Goal: Task Accomplishment & Management: Use online tool/utility

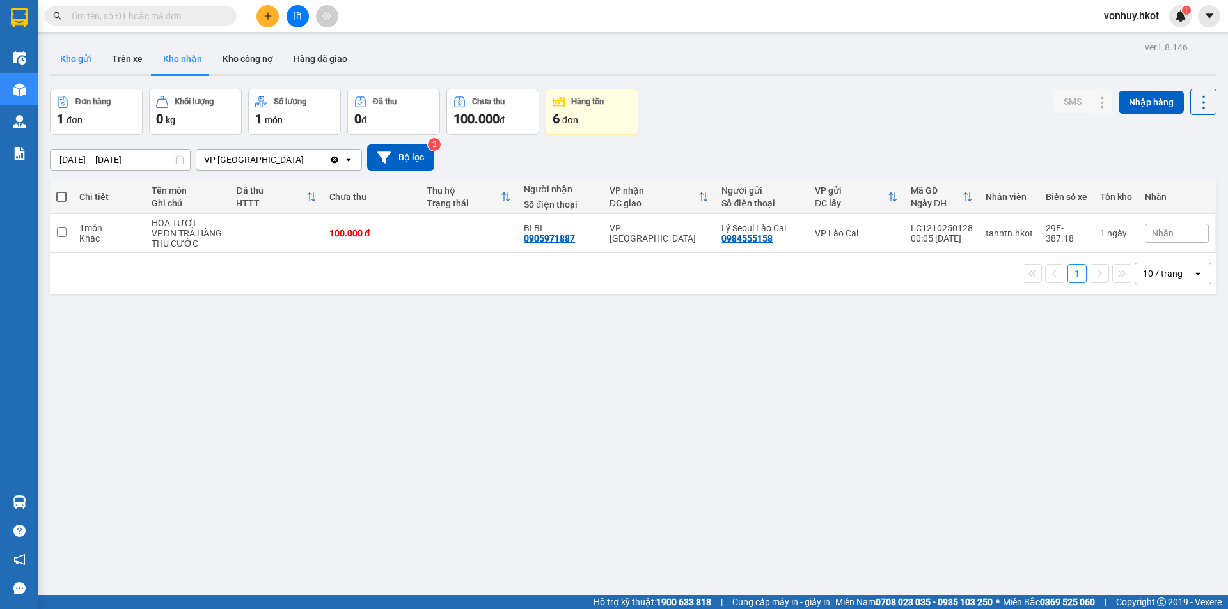
click at [81, 59] on button "Kho gửi" at bounding box center [76, 58] width 52 height 31
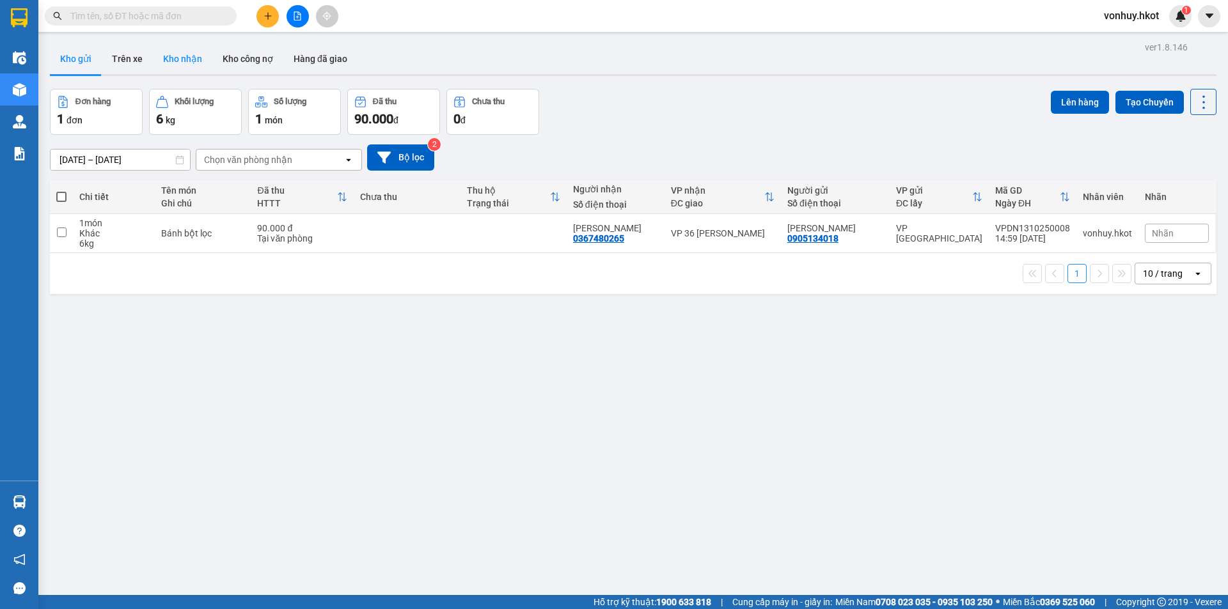
click at [195, 57] on button "Kho nhận" at bounding box center [182, 58] width 59 height 31
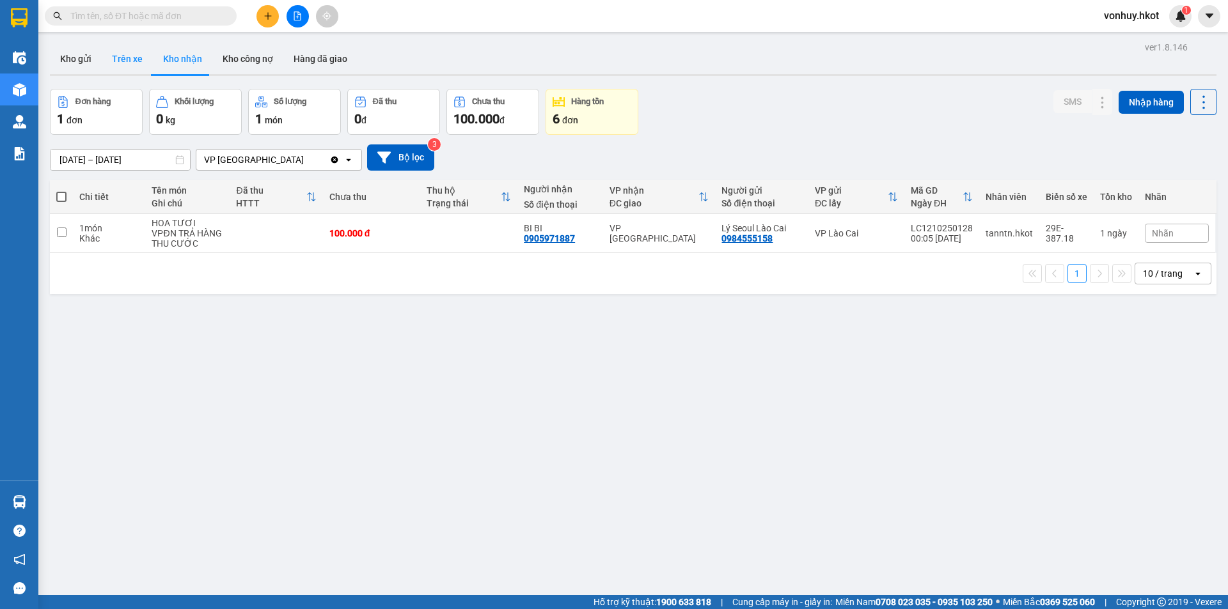
click at [143, 60] on button "Trên xe" at bounding box center [127, 58] width 51 height 31
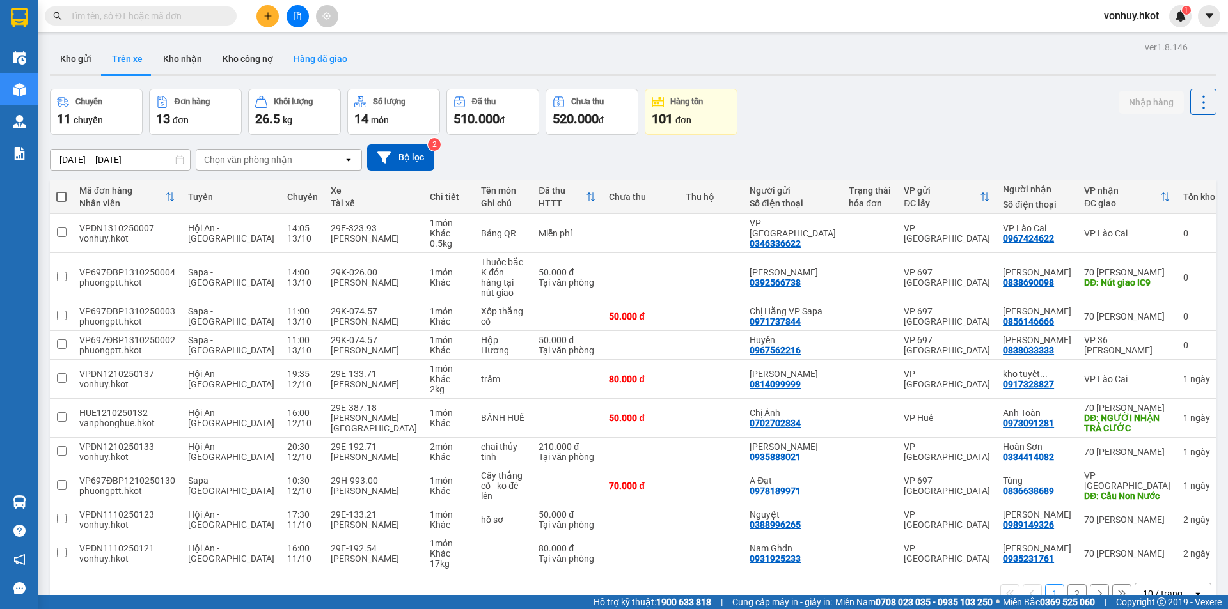
click at [313, 54] on button "Hàng đã giao" at bounding box center [320, 58] width 74 height 31
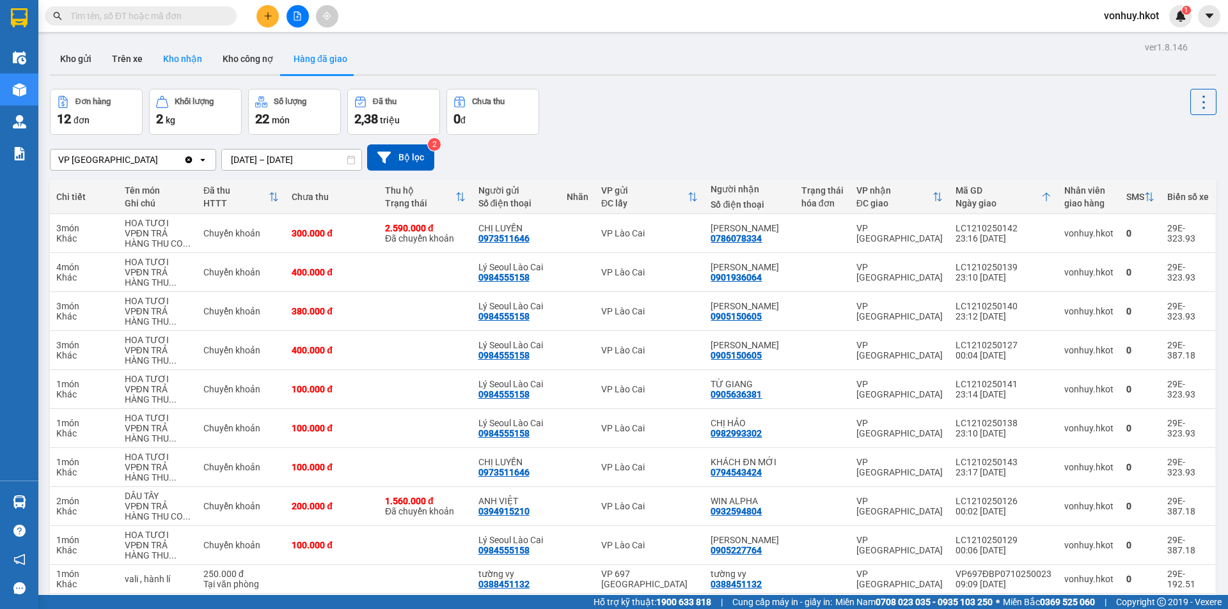
click at [172, 63] on button "Kho nhận" at bounding box center [182, 58] width 59 height 31
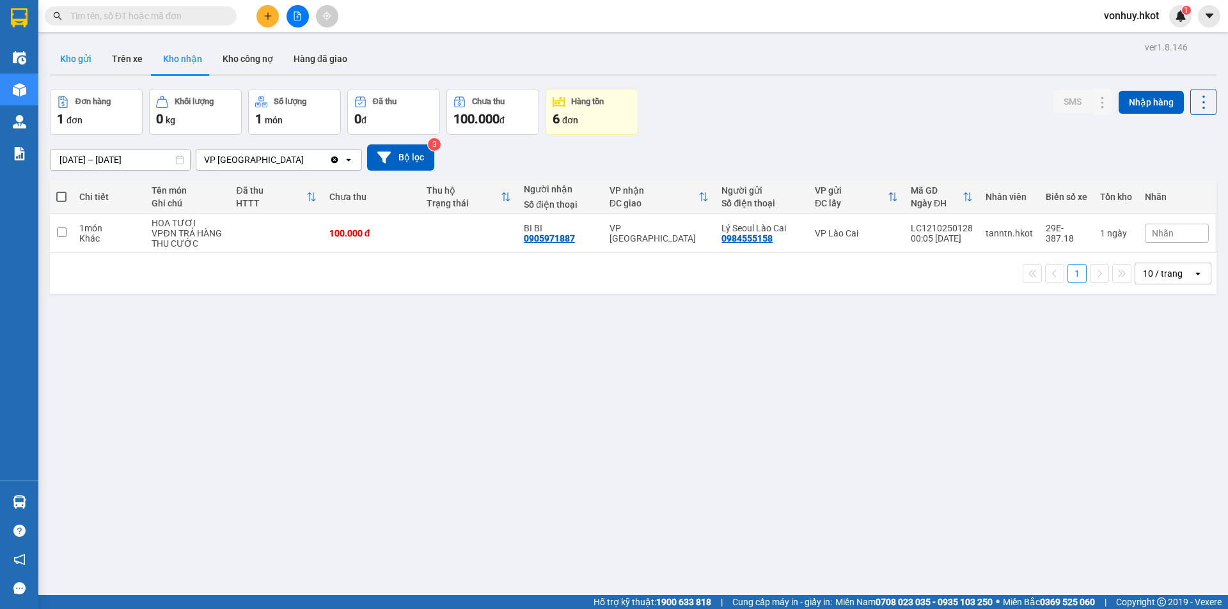
click at [84, 59] on button "Kho gửi" at bounding box center [76, 58] width 52 height 31
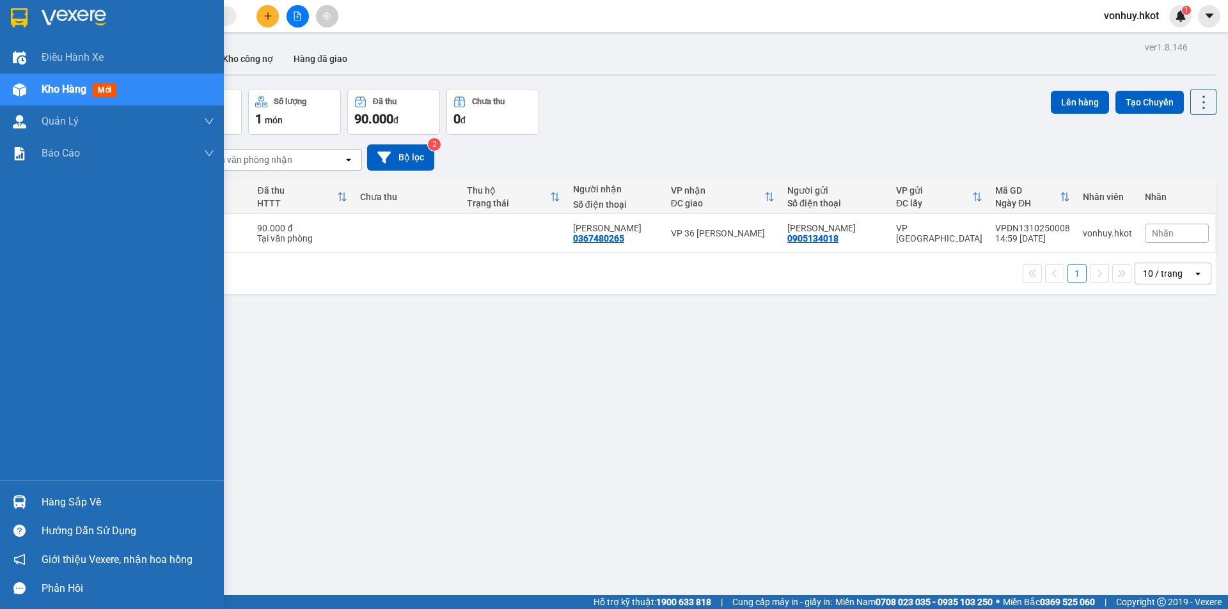
click at [61, 236] on div "Điều hành xe Kho hàng mới Quản [PERSON_NAME] lý thu hộ Quản lý chuyến Quản lý k…" at bounding box center [112, 261] width 224 height 439
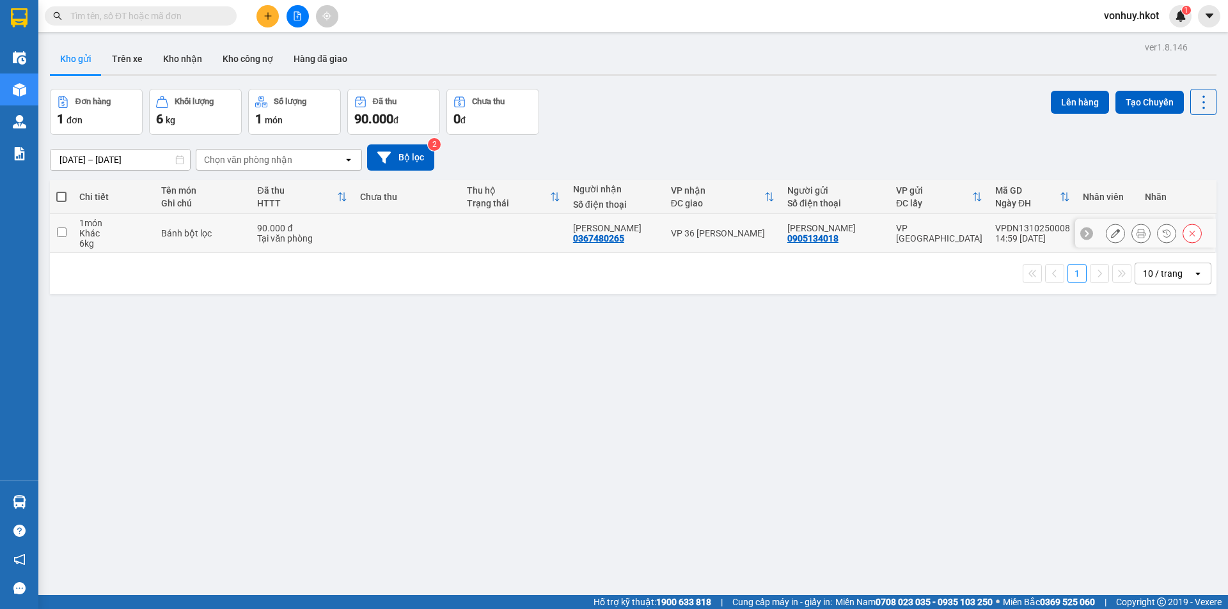
click at [79, 229] on td "1 món Khác 6 kg" at bounding box center [114, 233] width 82 height 39
checkbox input "true"
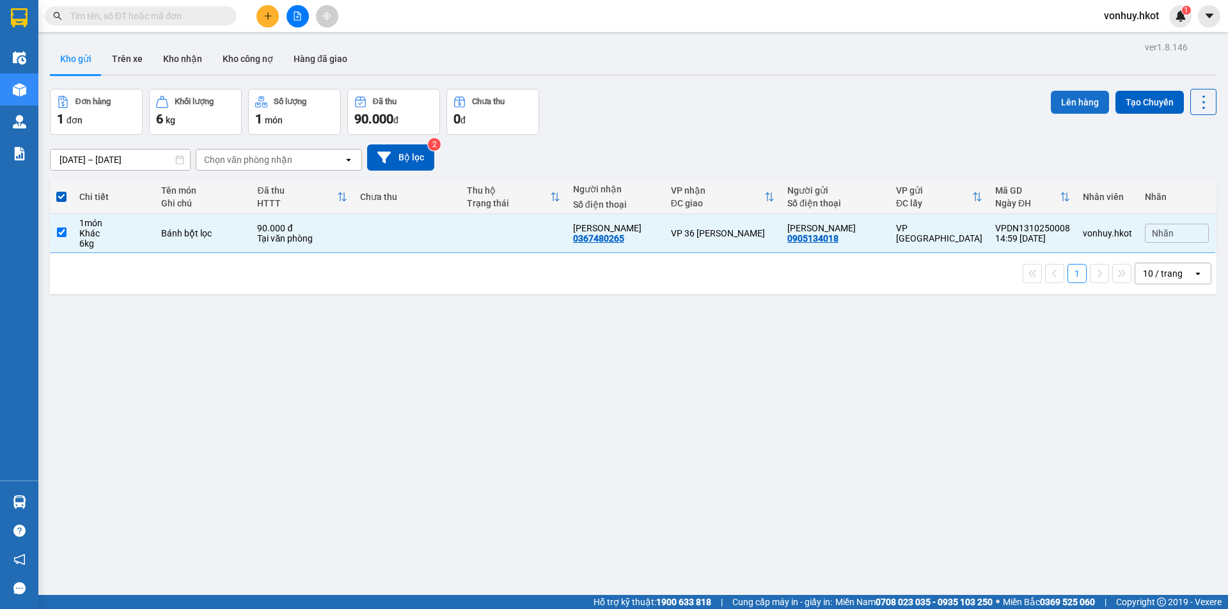
click at [1078, 104] on button "Lên hàng" at bounding box center [1080, 102] width 58 height 23
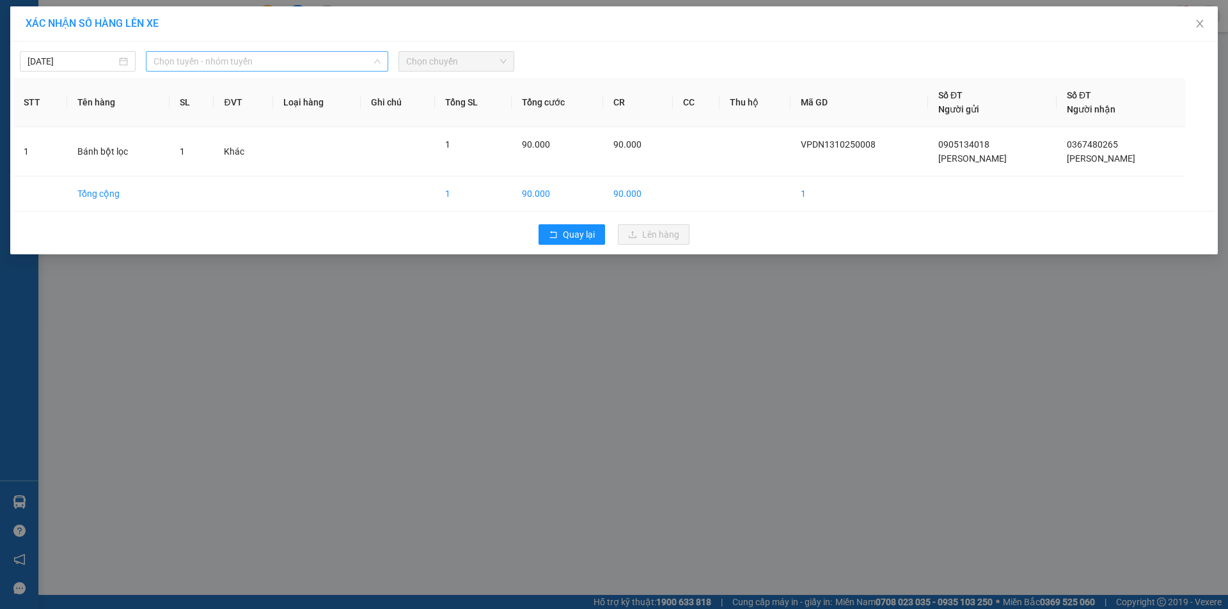
click at [340, 56] on span "Chọn tuyến - nhóm tuyến" at bounding box center [266, 61] width 227 height 19
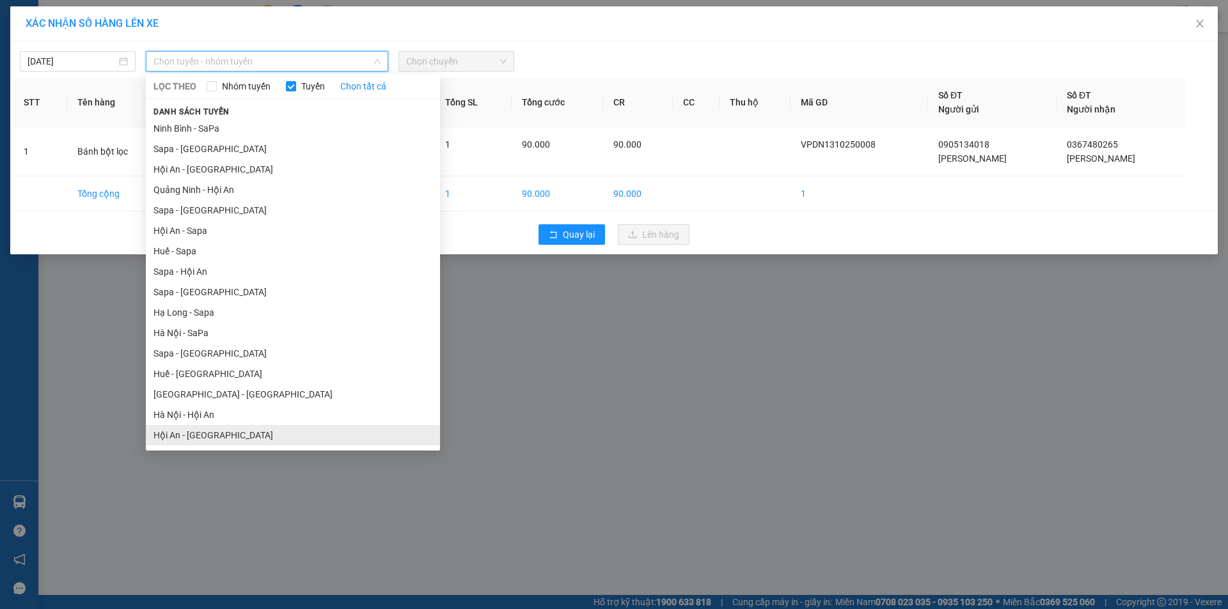
click at [193, 437] on li "Hội An - [GEOGRAPHIC_DATA]" at bounding box center [293, 435] width 294 height 20
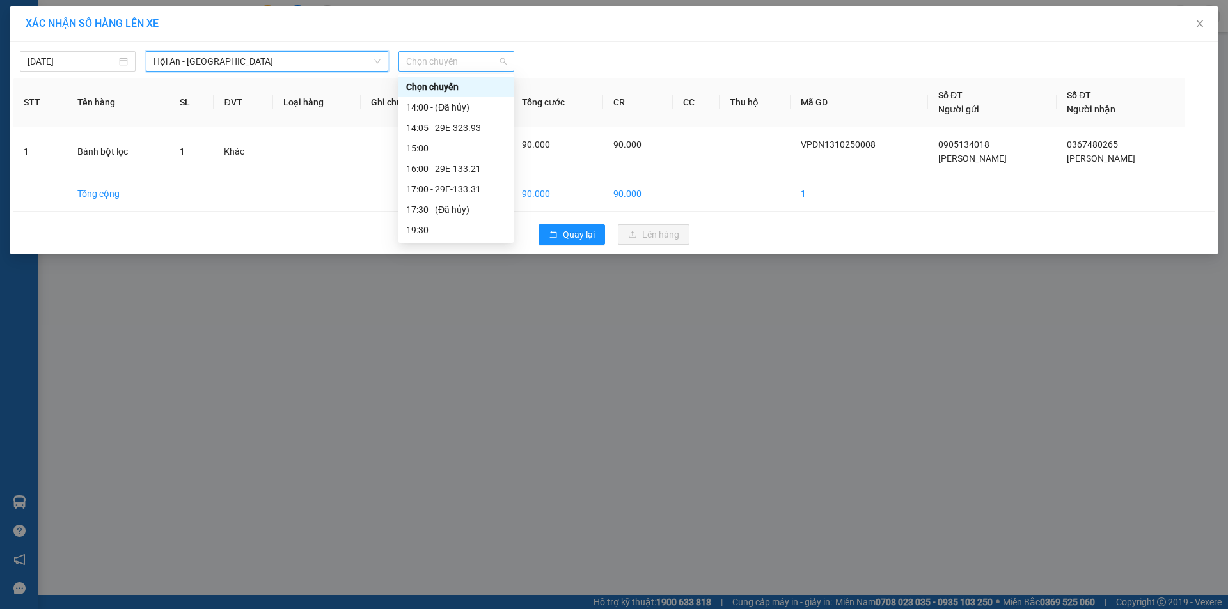
click at [505, 59] on span "Chọn chuyến" at bounding box center [456, 61] width 100 height 19
click at [471, 161] on div "16:00 - 29E-133.21" at bounding box center [455, 169] width 115 height 20
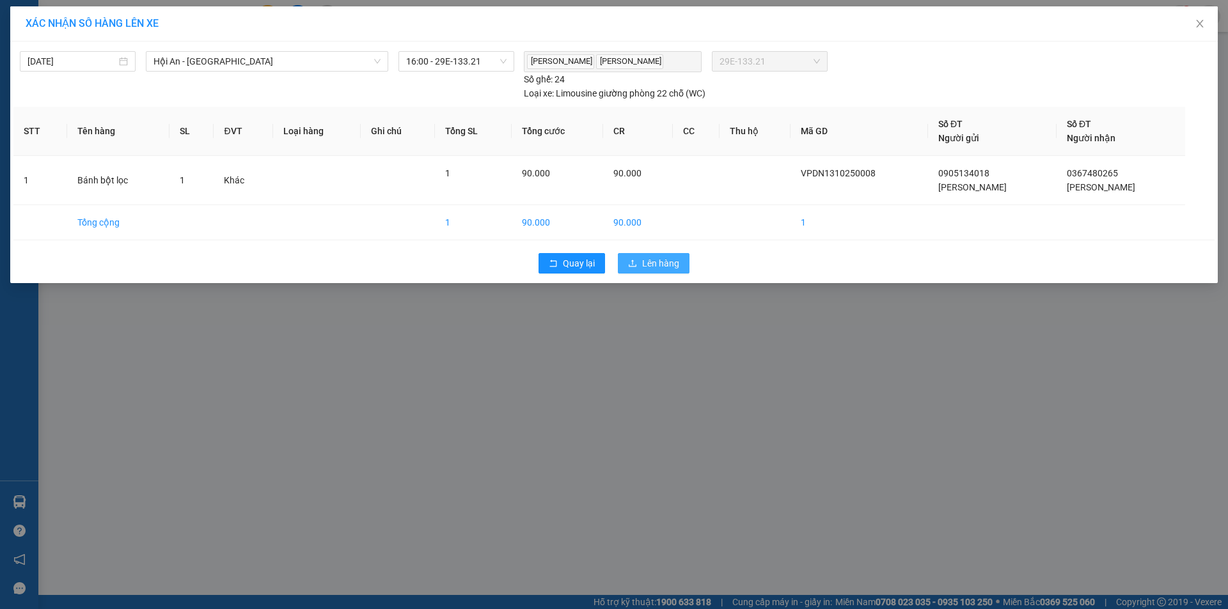
click at [655, 259] on span "Lên hàng" at bounding box center [660, 263] width 37 height 14
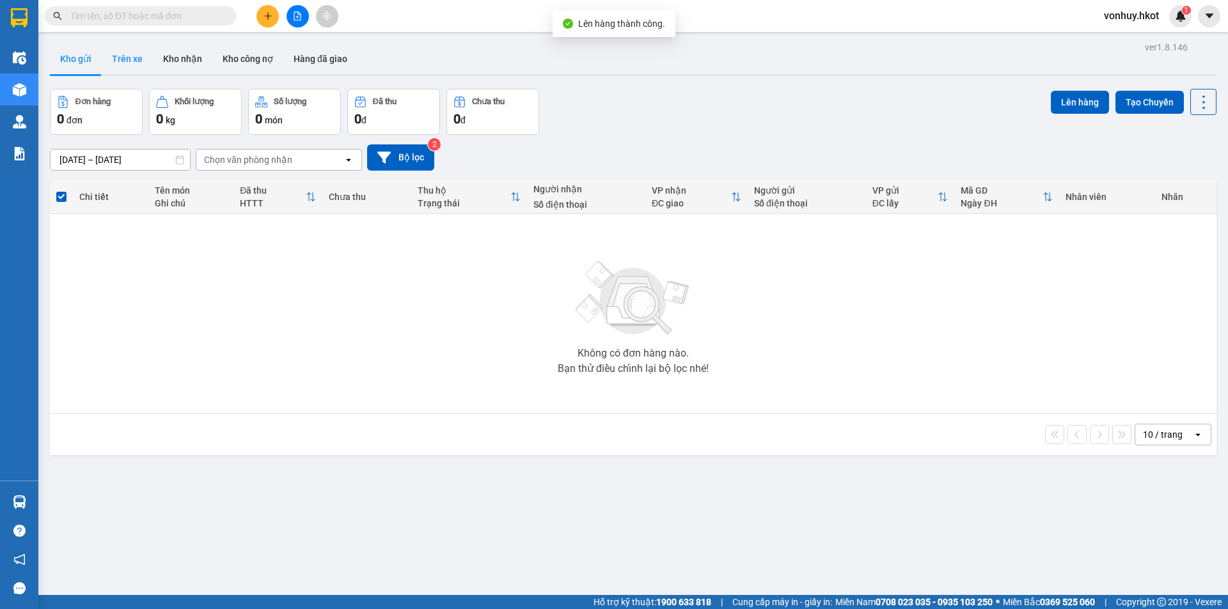
click at [131, 60] on button "Trên xe" at bounding box center [127, 58] width 51 height 31
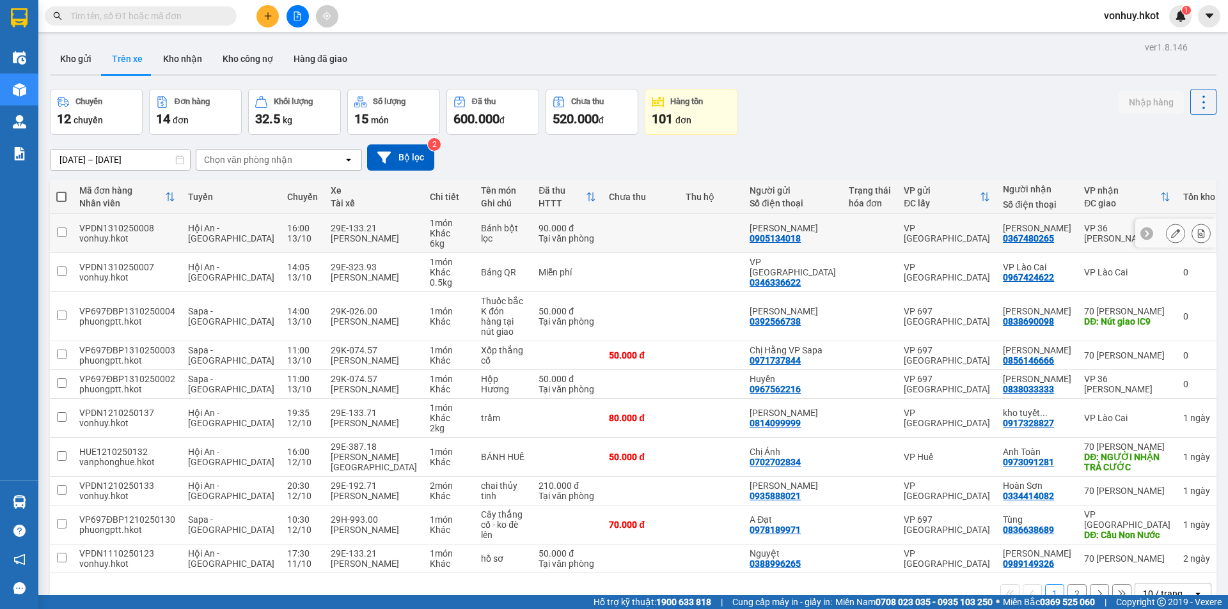
click at [1171, 234] on button at bounding box center [1175, 234] width 18 height 22
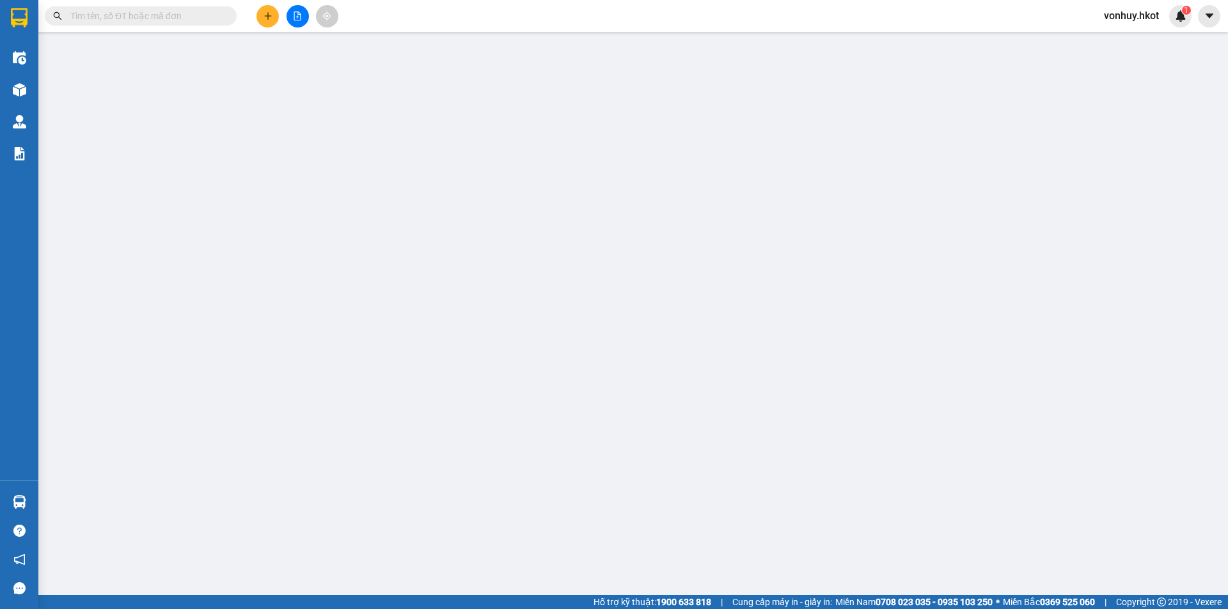
type input "0905134018"
type input "[PERSON_NAME]"
type input "0367480265"
type input "[PERSON_NAME]"
type input "0"
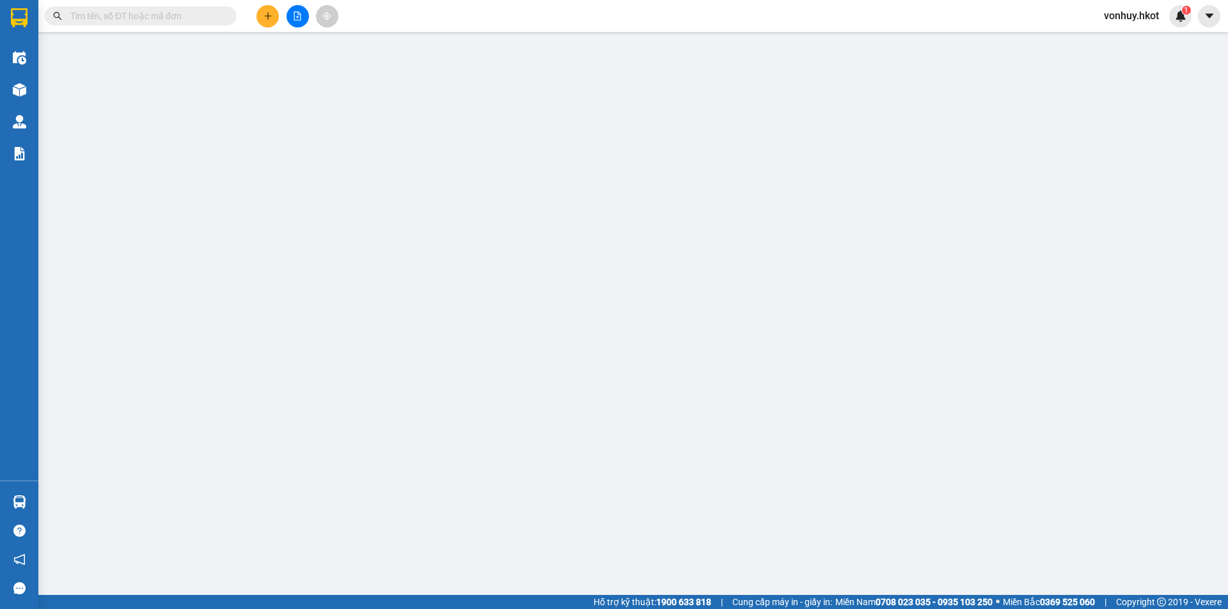
type input "90.000"
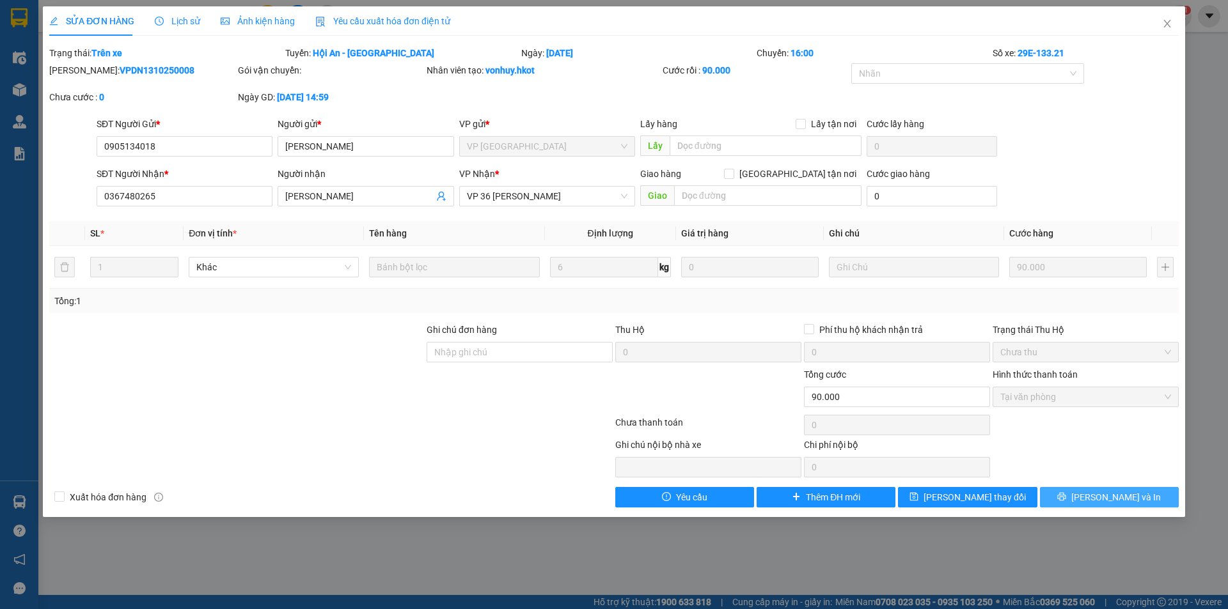
drag, startPoint x: 1088, startPoint y: 496, endPoint x: 1035, endPoint y: 475, distance: 56.9
click at [1066, 494] on icon "printer" at bounding box center [1061, 496] width 9 height 9
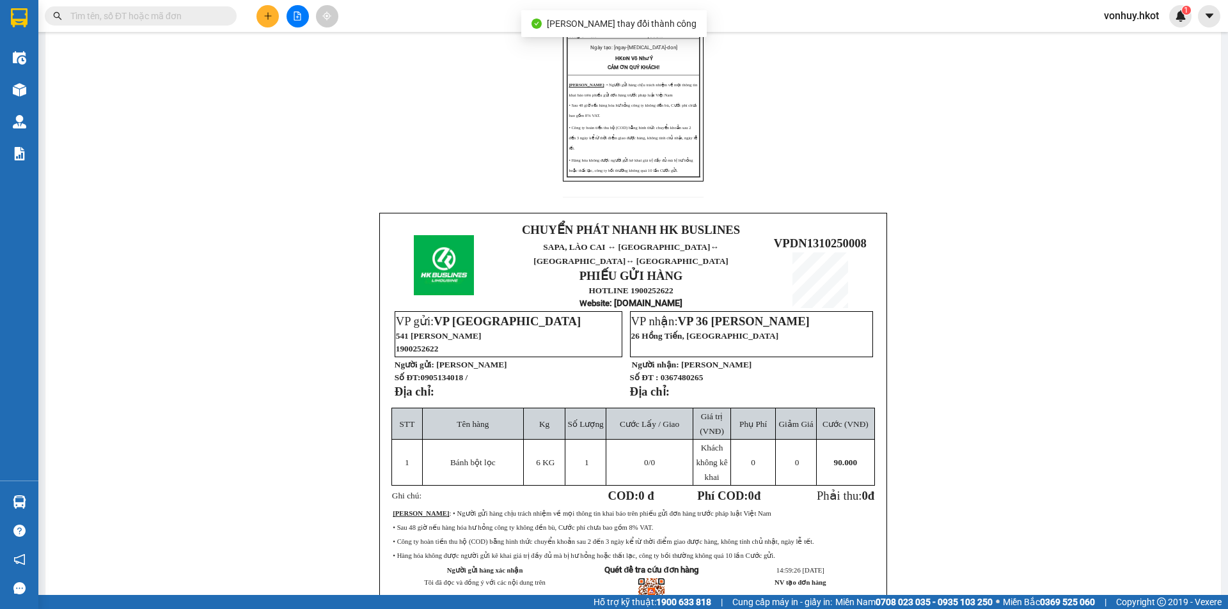
scroll to position [319, 0]
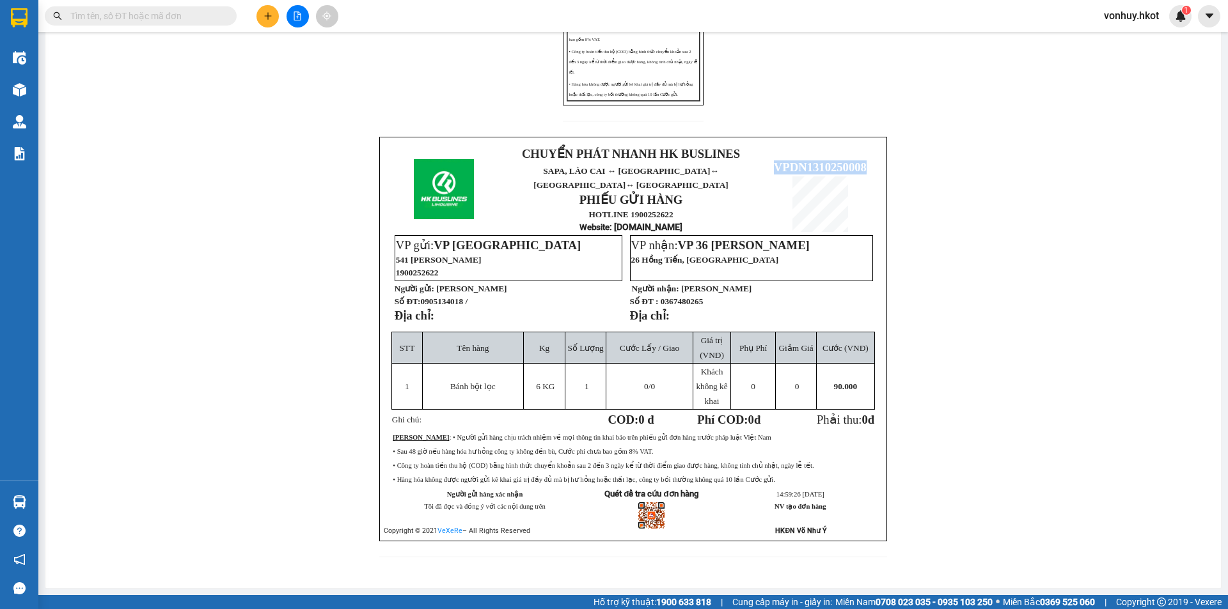
drag, startPoint x: 760, startPoint y: 151, endPoint x: 871, endPoint y: 157, distance: 110.8
click at [871, 161] on p "VPDN1310250008" at bounding box center [820, 168] width 114 height 14
copy span "VPDN1310250008"
